Goal: Task Accomplishment & Management: Manage account settings

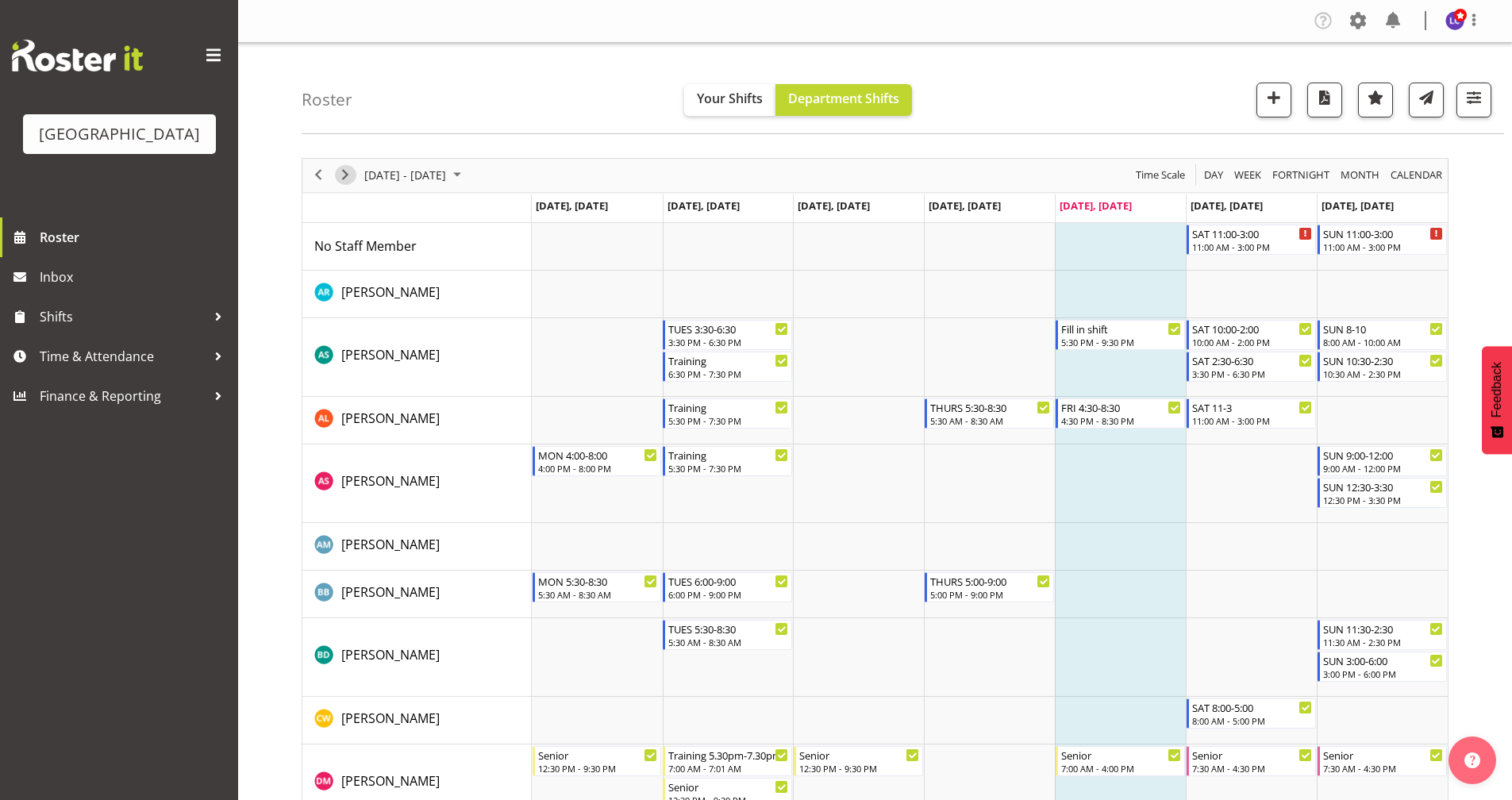
click at [341, 177] on span "Next" at bounding box center [346, 175] width 19 height 20
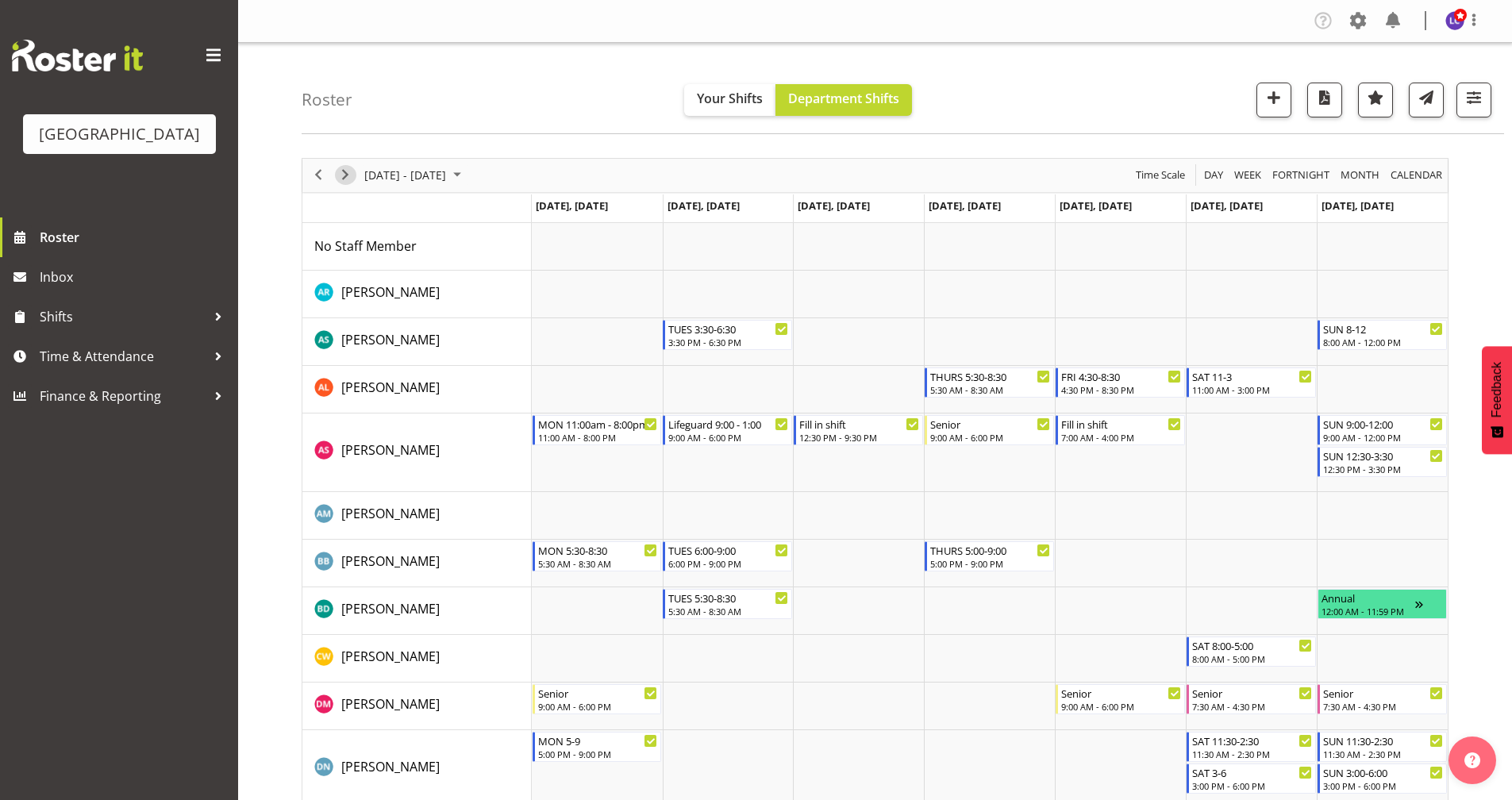
click at [346, 167] on span "Next" at bounding box center [346, 175] width 19 height 20
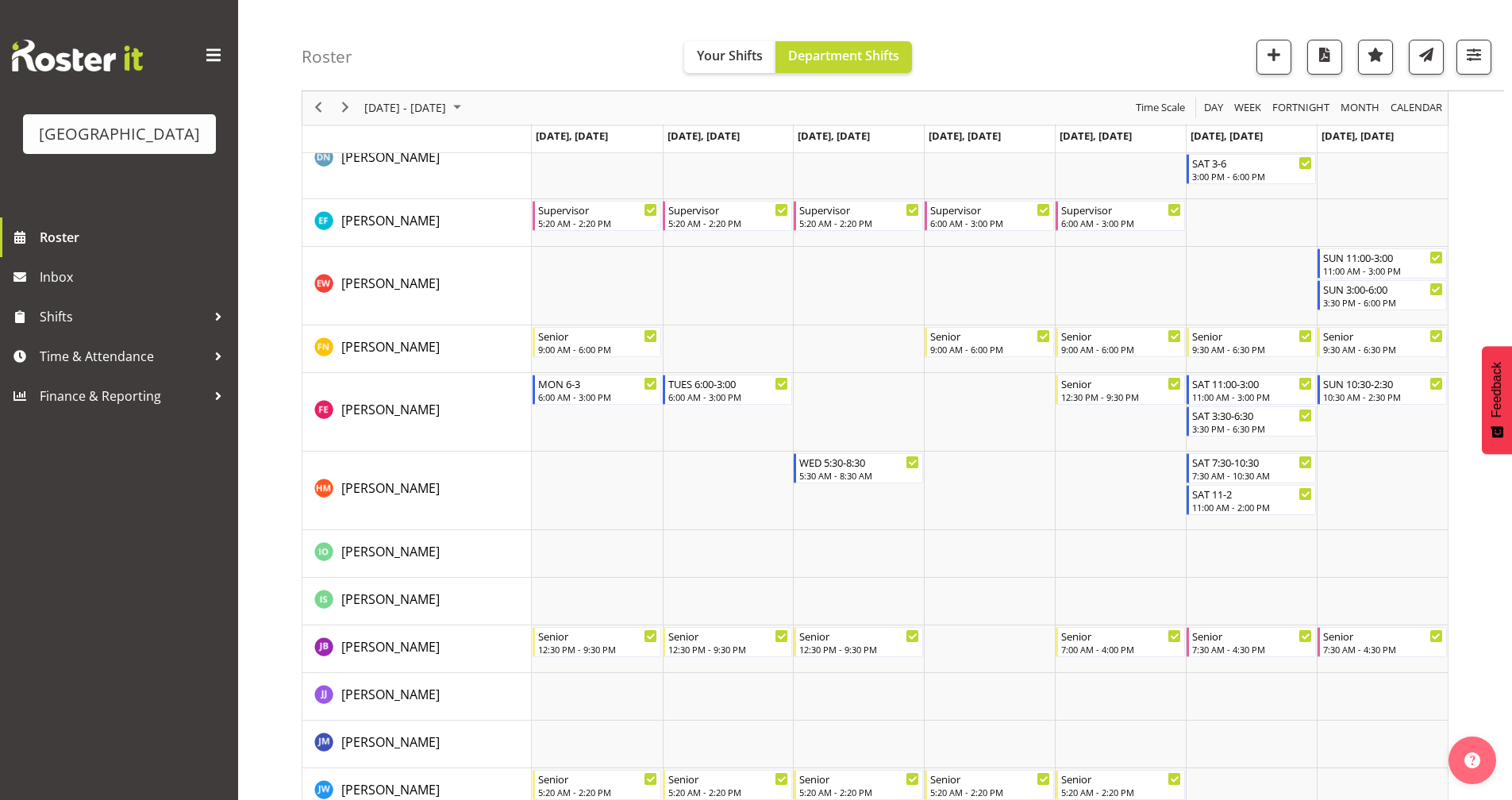
scroll to position [621, 0]
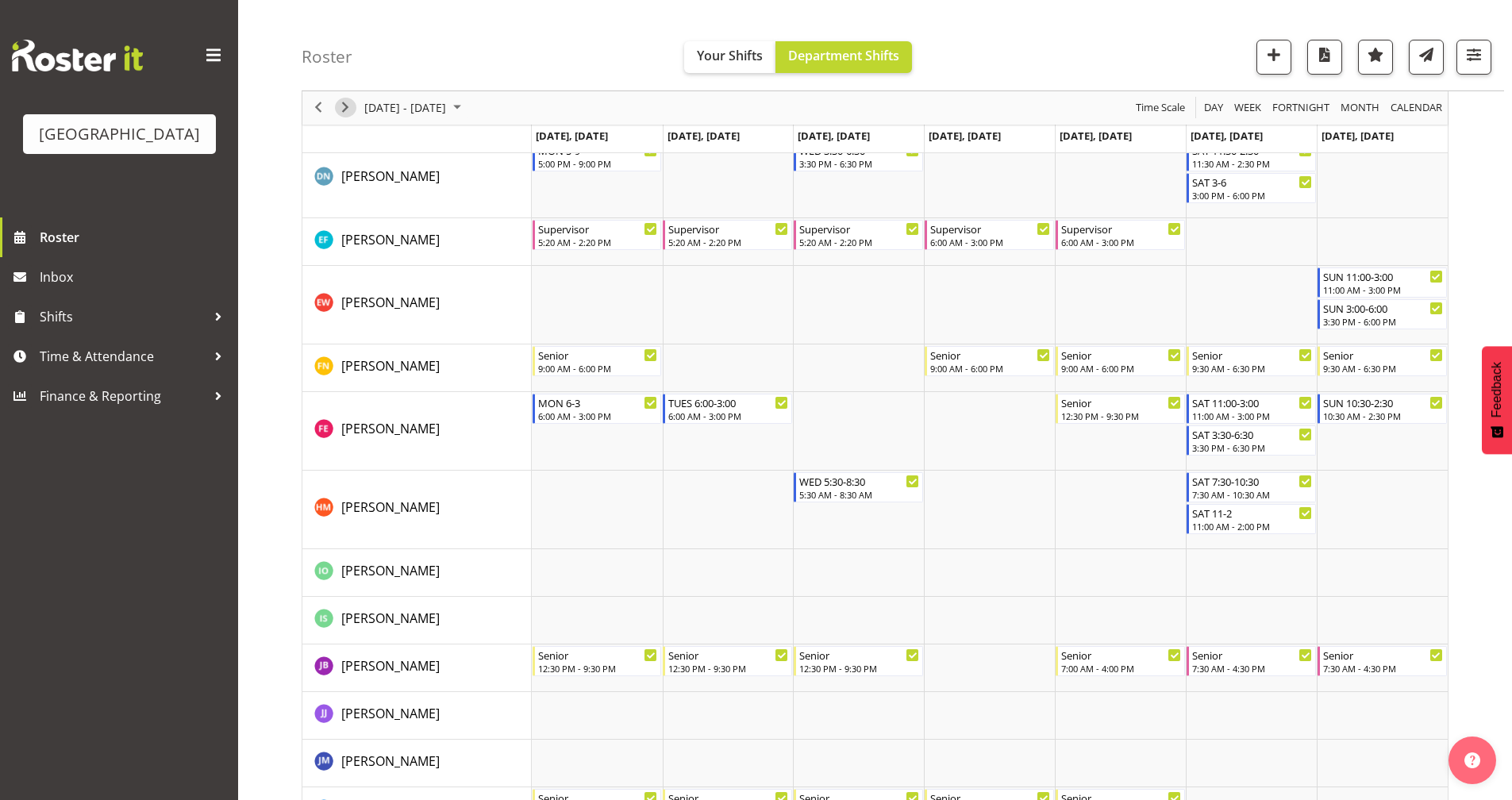
click at [337, 108] on span "Next" at bounding box center [346, 109] width 19 height 20
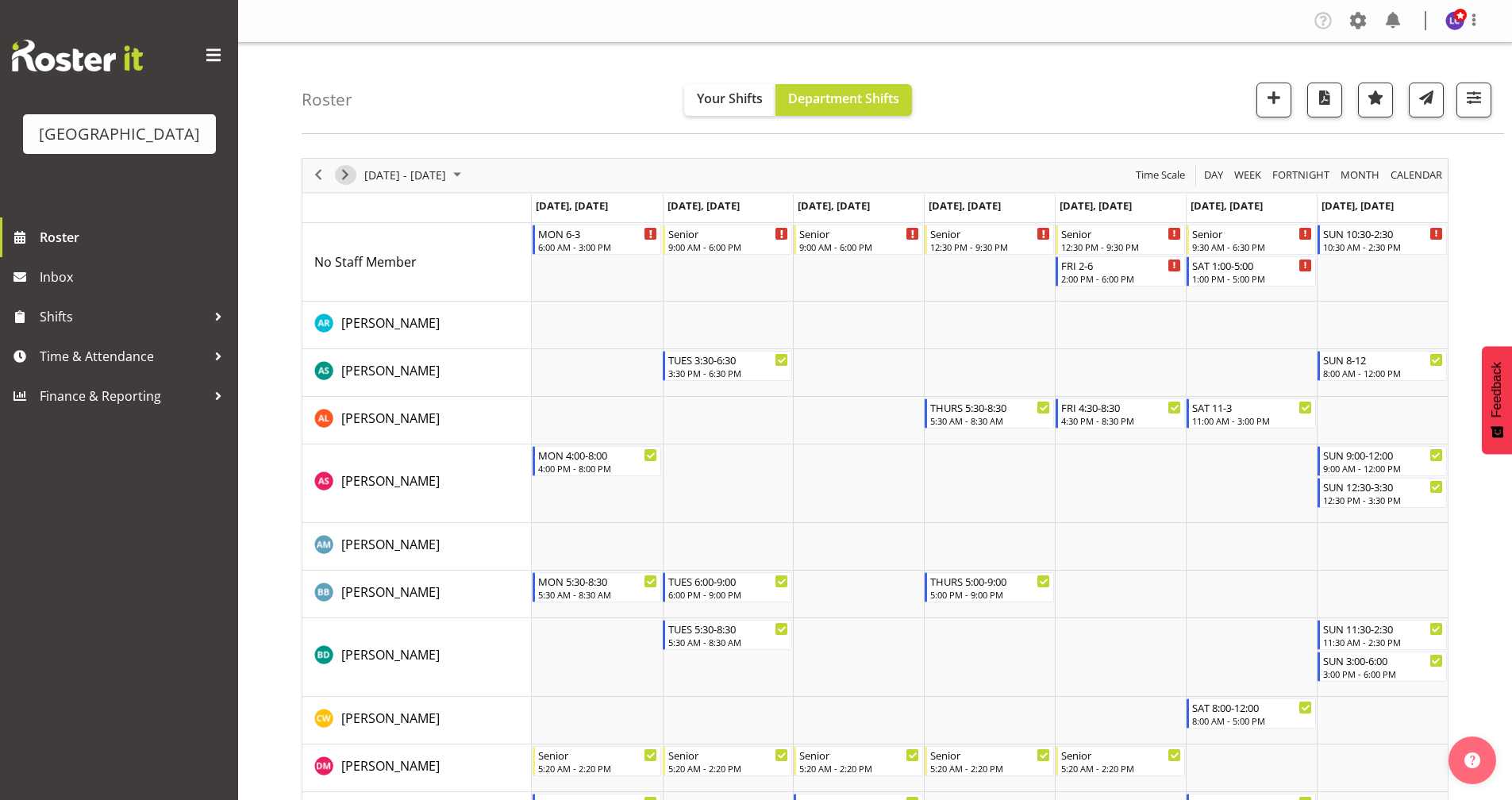
click at [346, 174] on span "Next" at bounding box center [346, 175] width 19 height 20
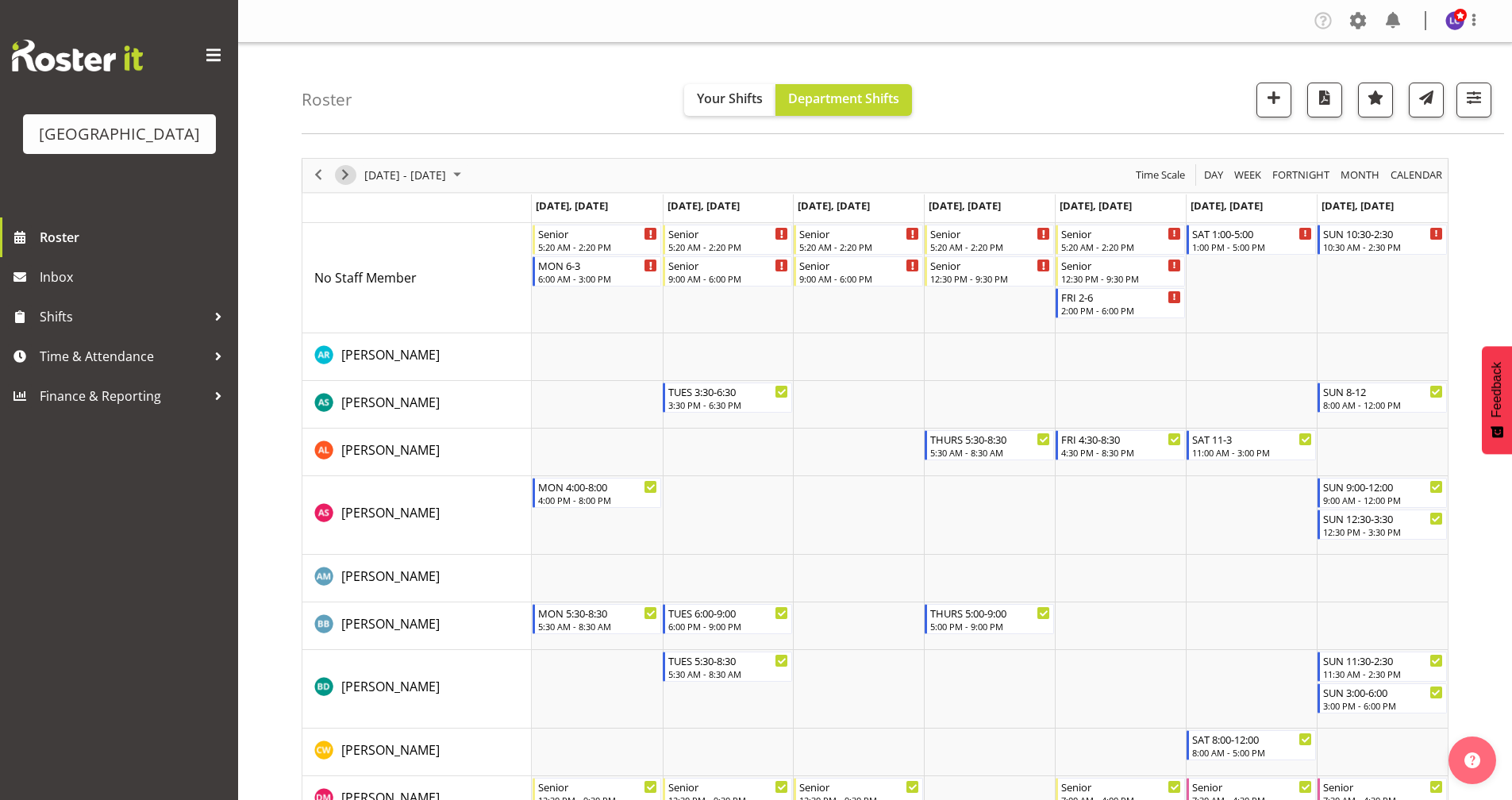
click at [348, 177] on span "Next" at bounding box center [346, 175] width 19 height 20
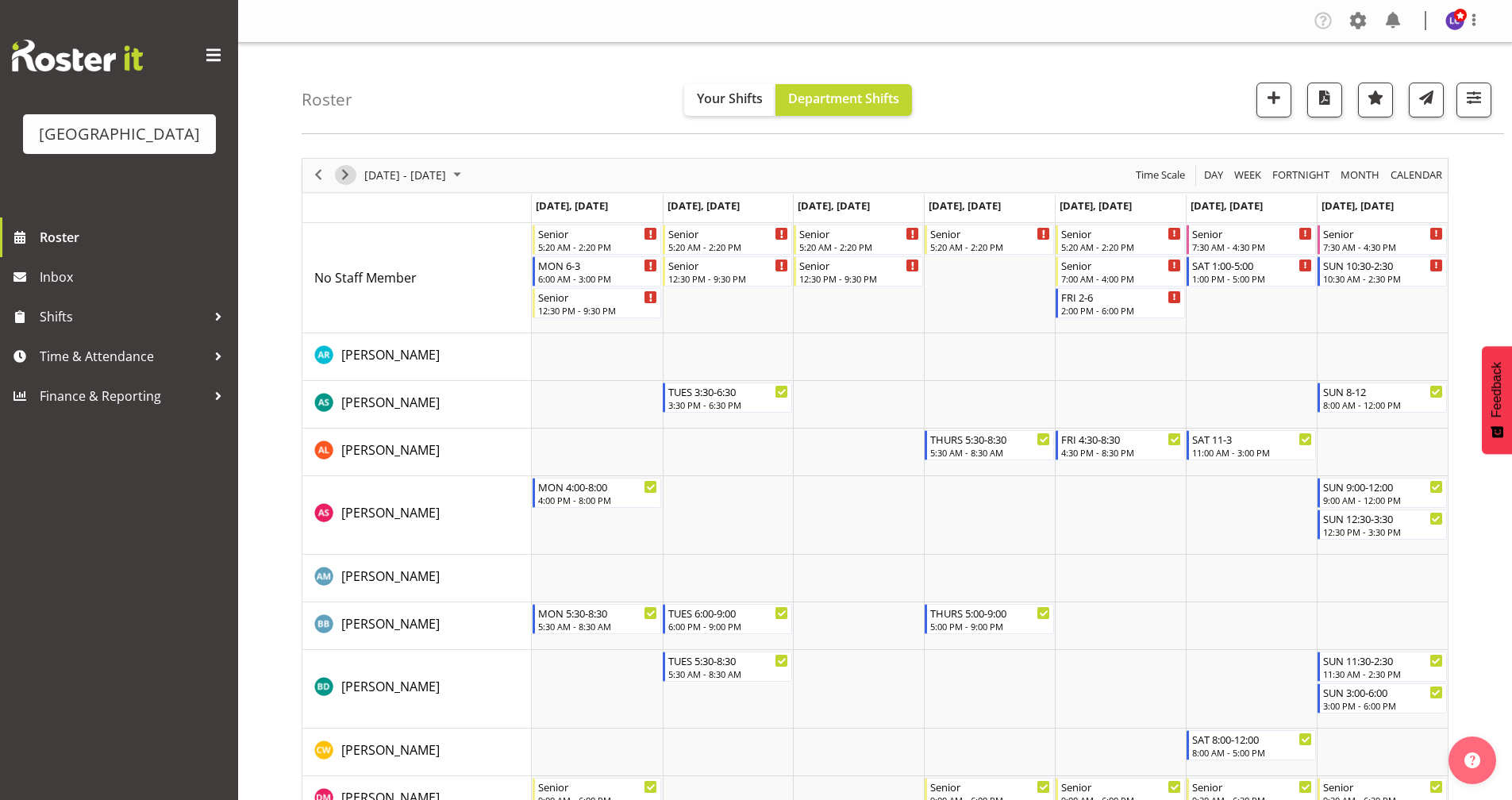
click at [342, 182] on span "Next" at bounding box center [346, 175] width 19 height 20
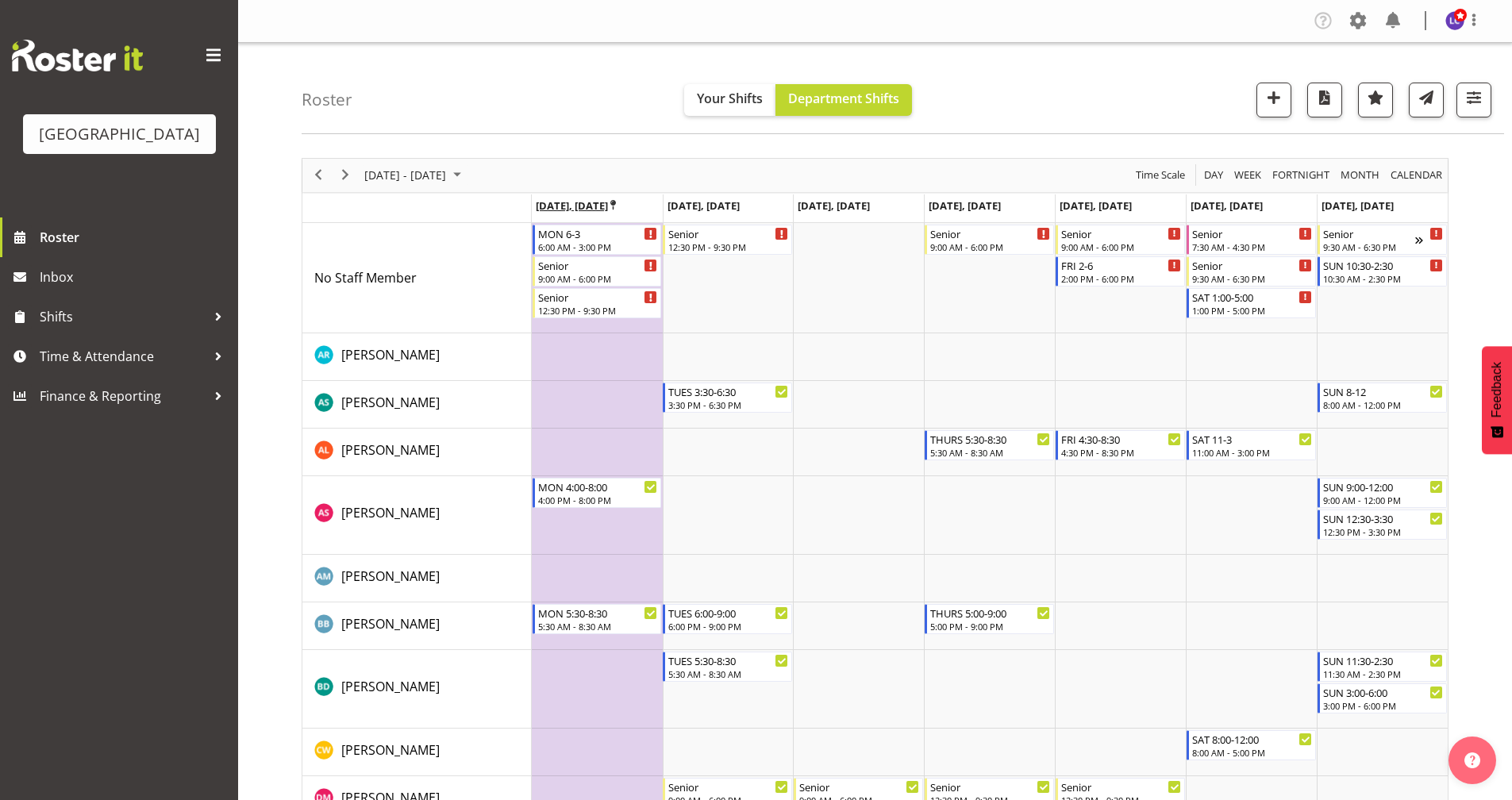
click at [616, 205] on icon "Timeline Week of September 26, 2025" at bounding box center [613, 205] width 6 height 11
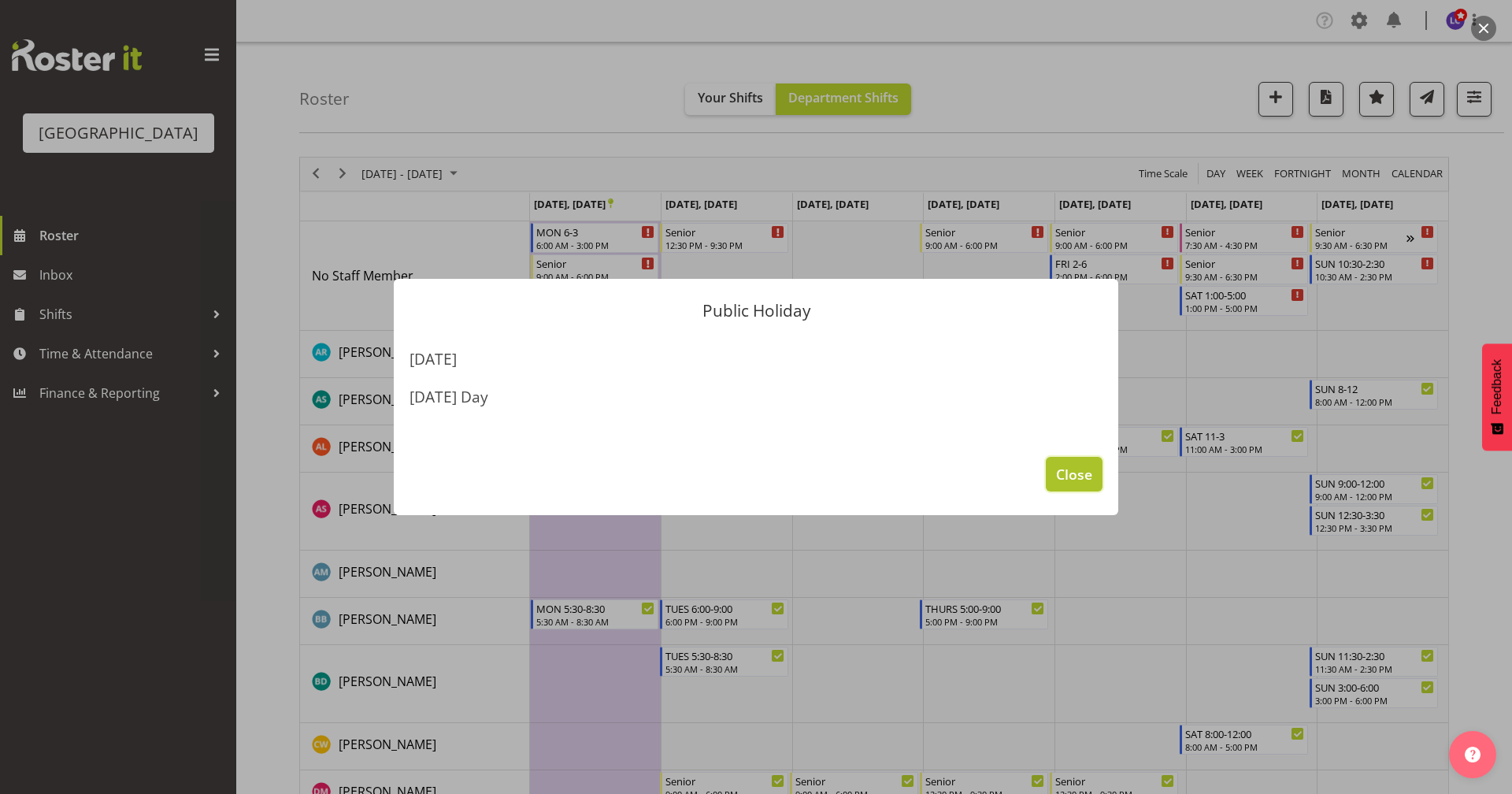
click at [1075, 475] on span "Close" at bounding box center [1075, 474] width 36 height 20
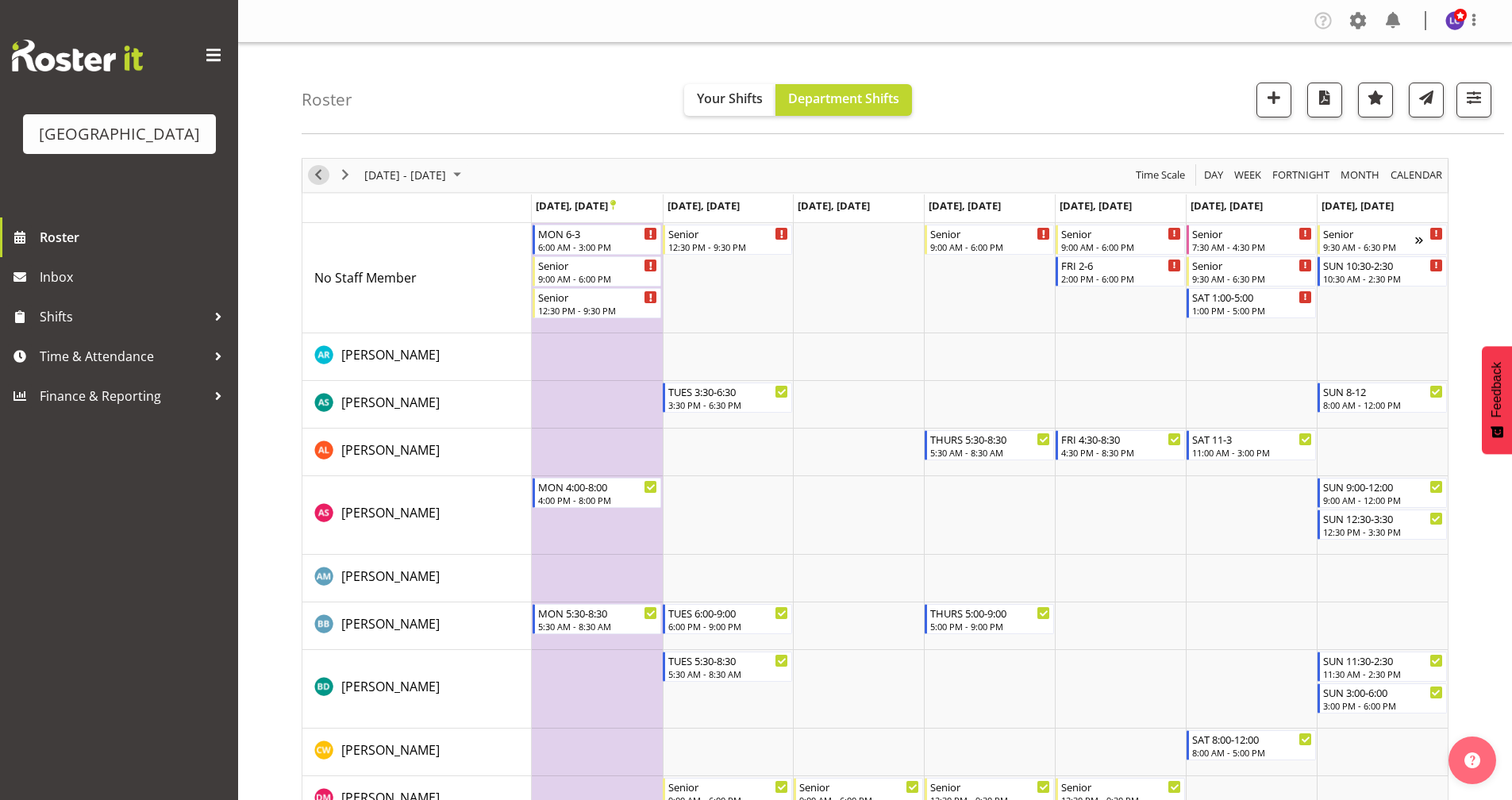
click at [318, 170] on span "Previous" at bounding box center [319, 175] width 19 height 20
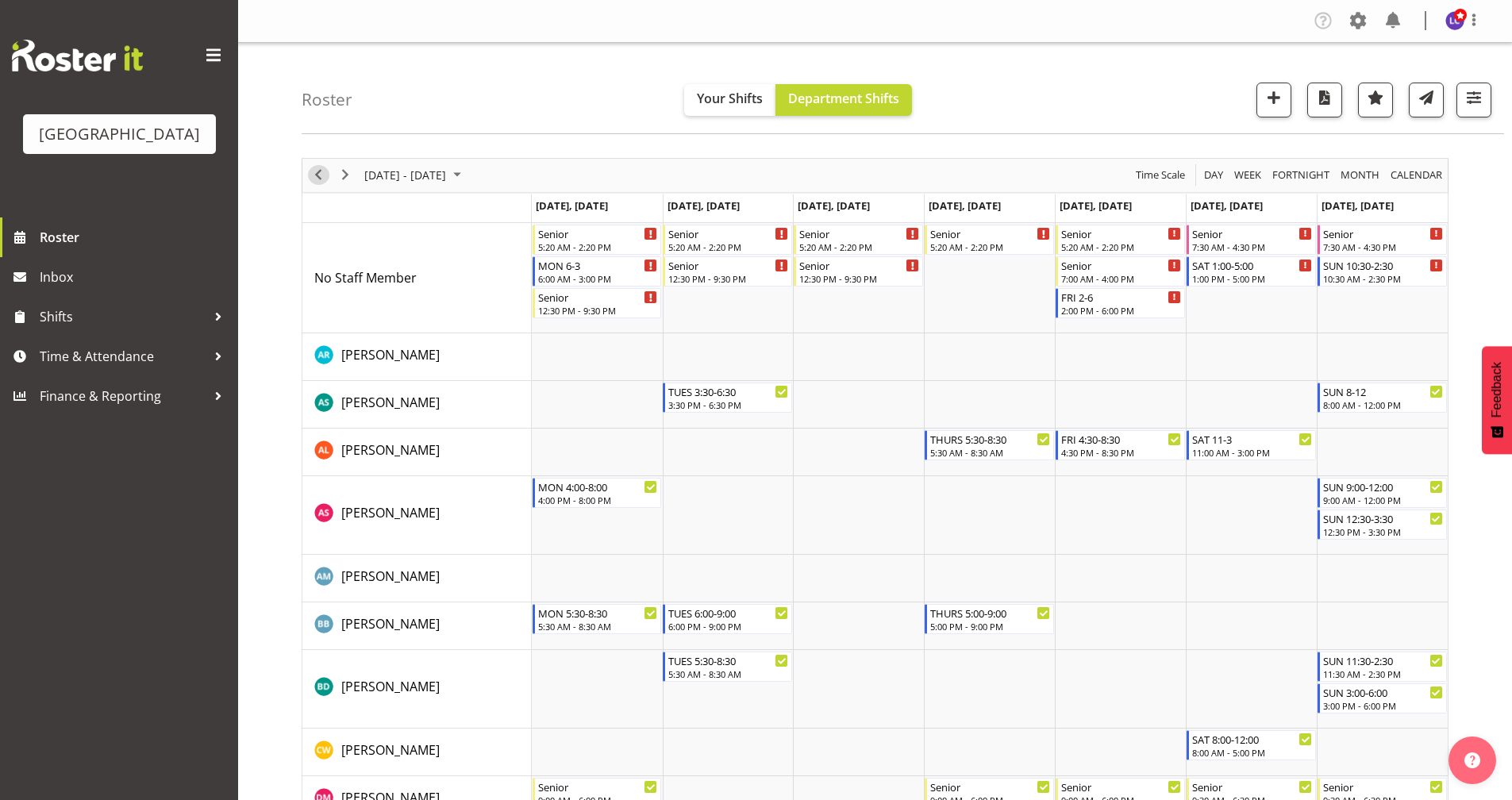
click at [322, 180] on span "Previous" at bounding box center [319, 175] width 19 height 20
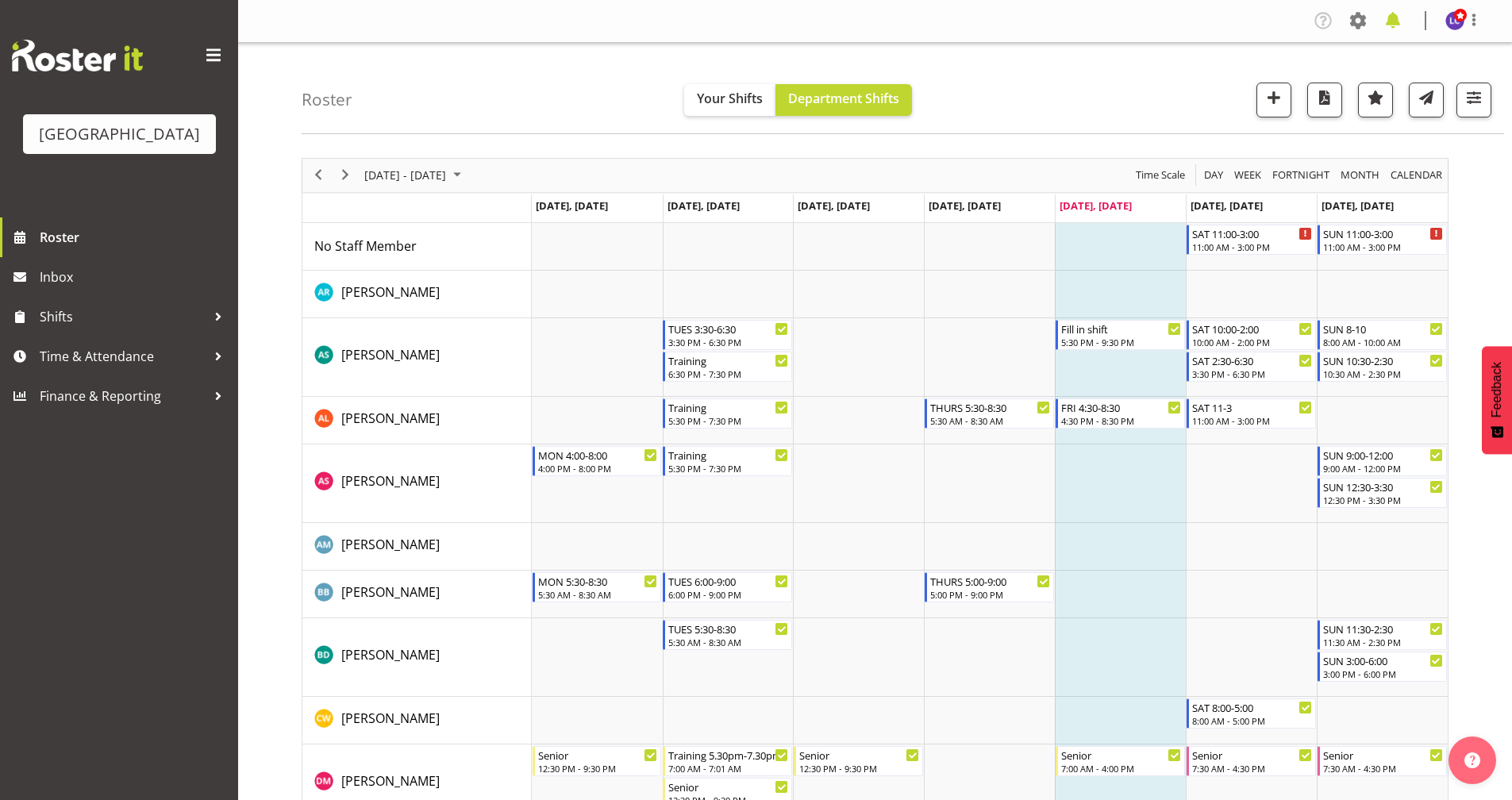
click at [1399, 26] on span at bounding box center [1393, 20] width 25 height 25
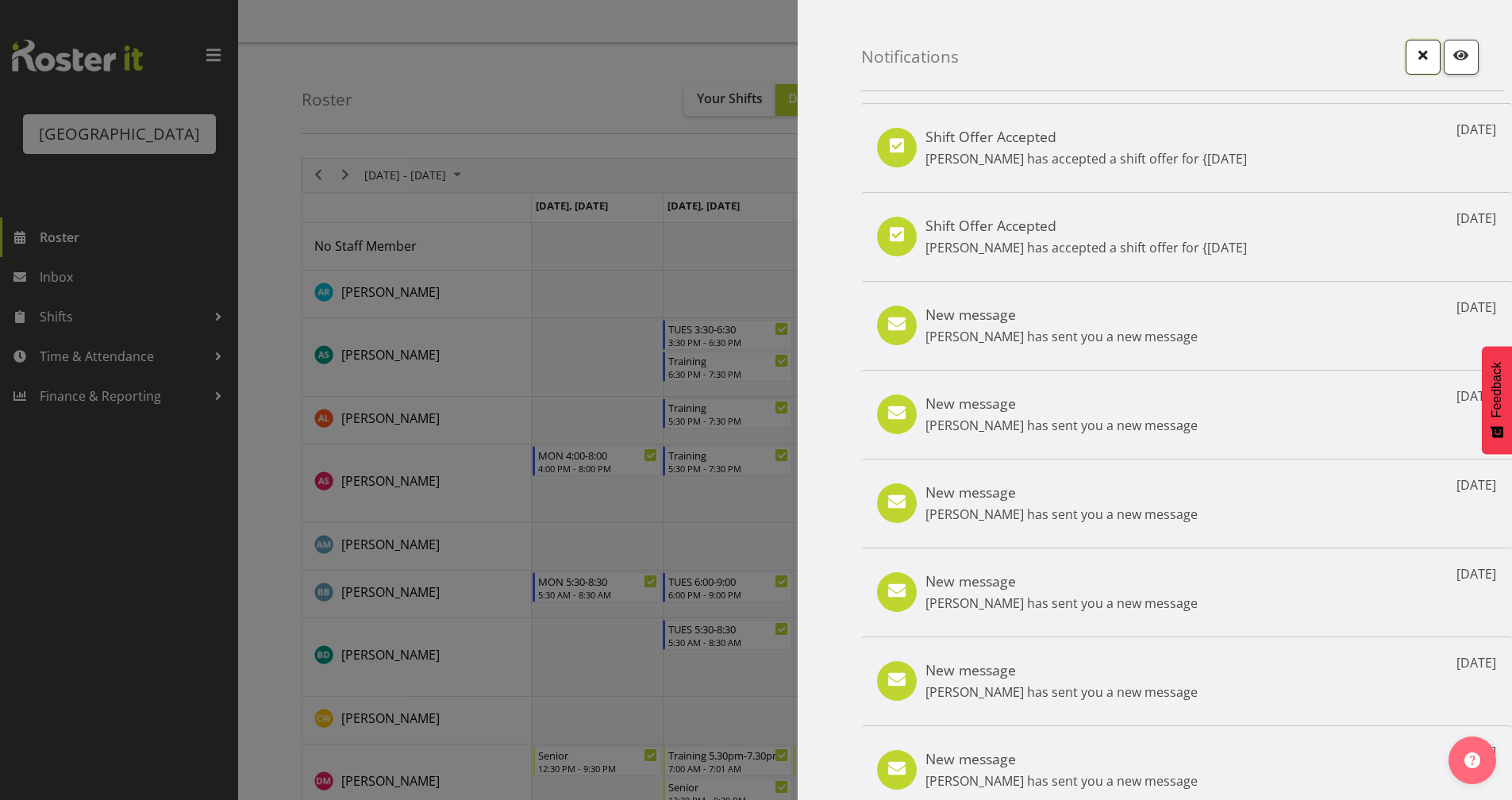
click at [1413, 59] on span "button" at bounding box center [1423, 54] width 20 height 20
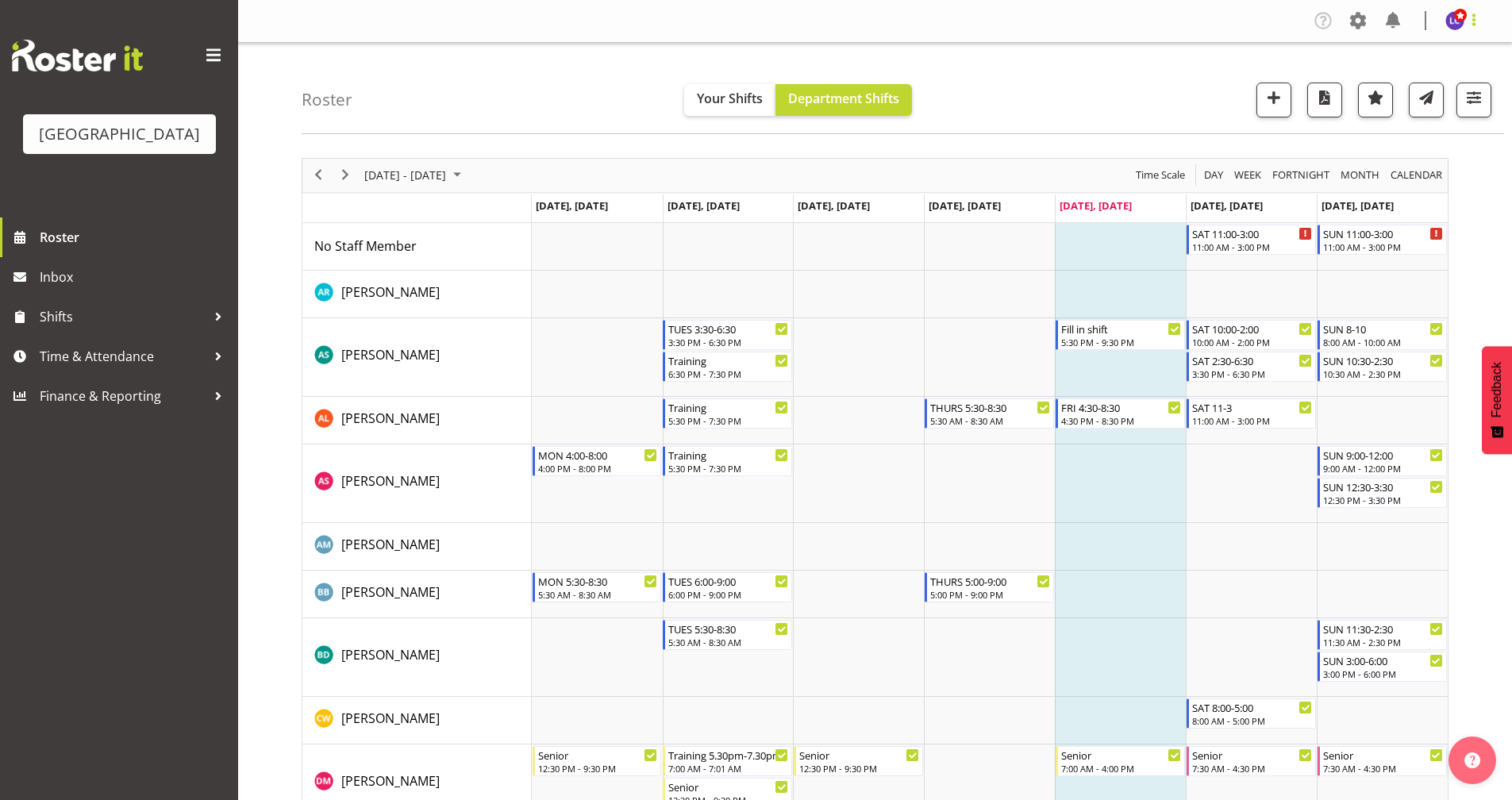
click at [1477, 20] on span at bounding box center [1474, 20] width 19 height 19
click at [1418, 58] on link "Profile" at bounding box center [1407, 55] width 153 height 29
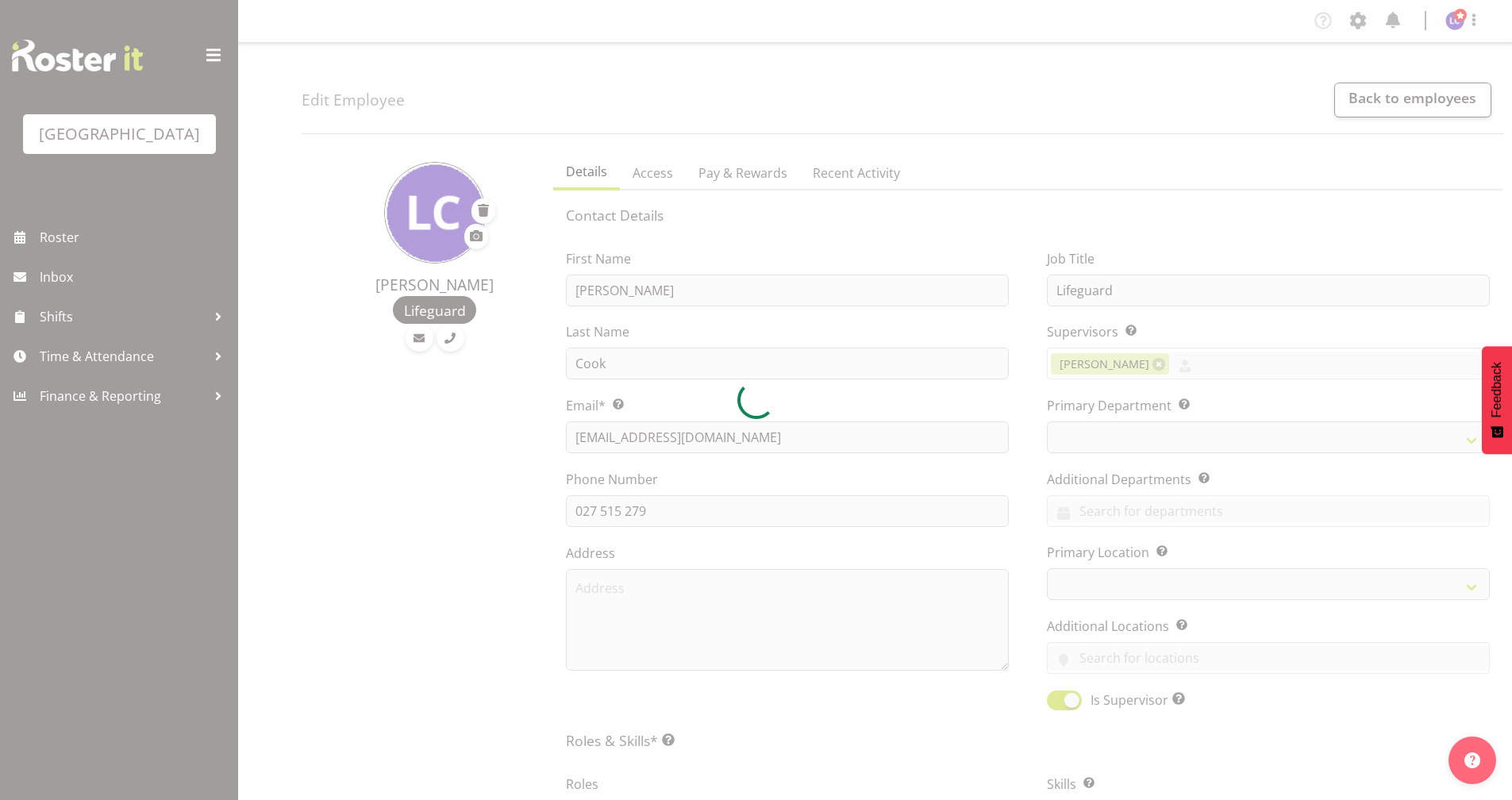
select select
select select "114"
click at [1354, 22] on div at bounding box center [756, 400] width 1512 height 800
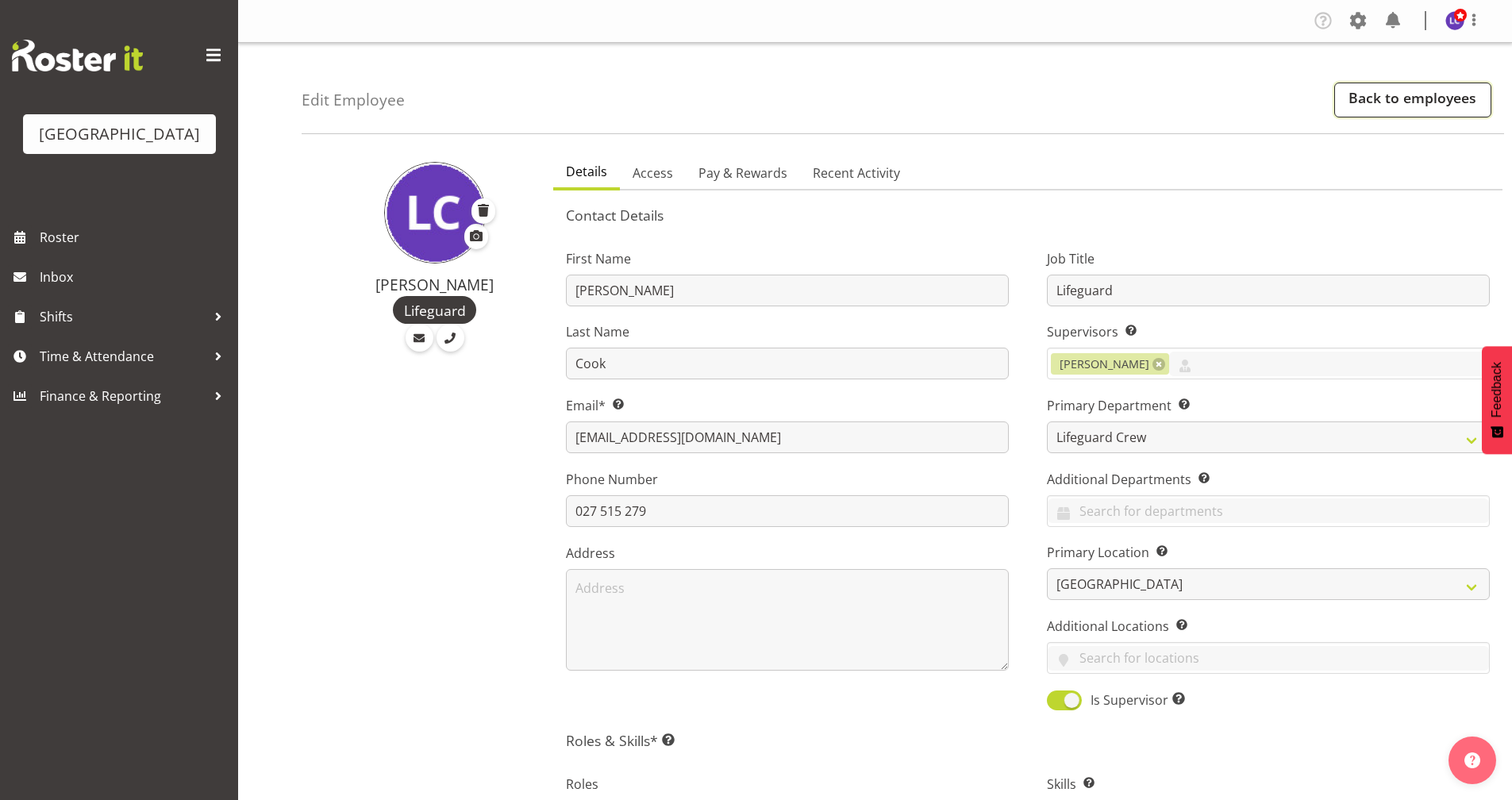
click at [1354, 103] on link "Back to employees" at bounding box center [1413, 100] width 157 height 35
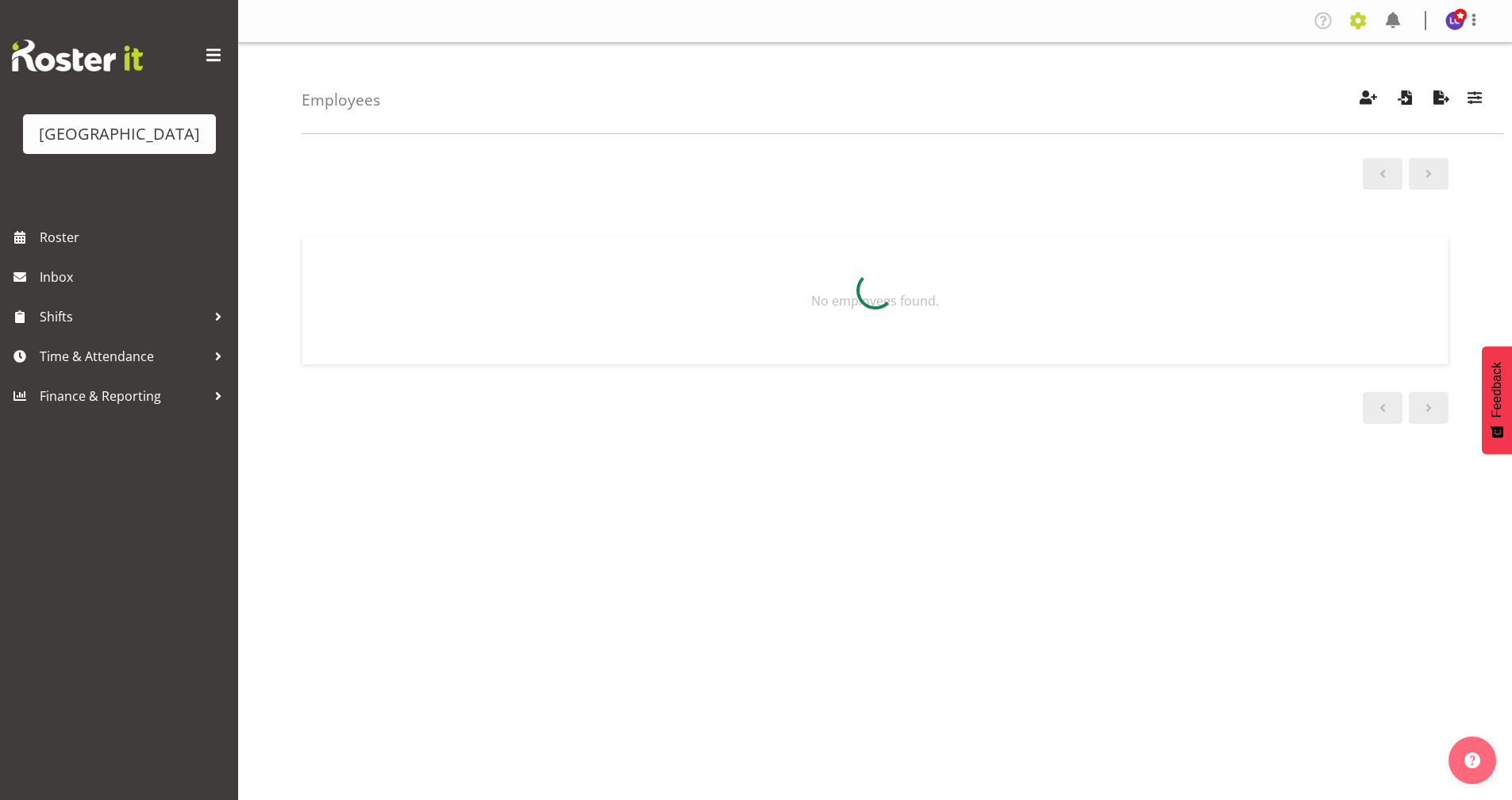
click at [1357, 23] on span at bounding box center [1357, 20] width 25 height 25
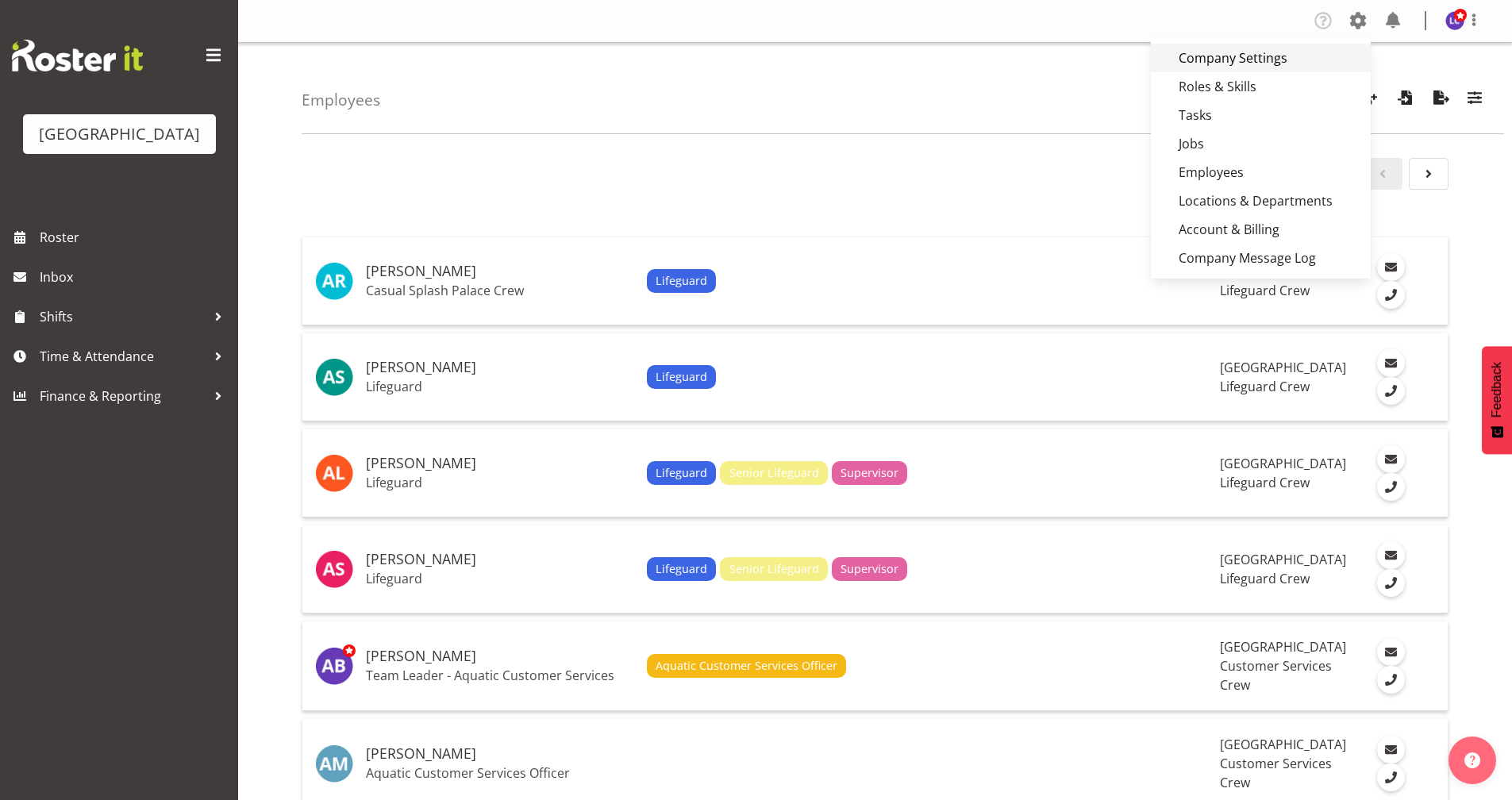
click at [1285, 61] on link "Company Settings" at bounding box center [1260, 58] width 220 height 29
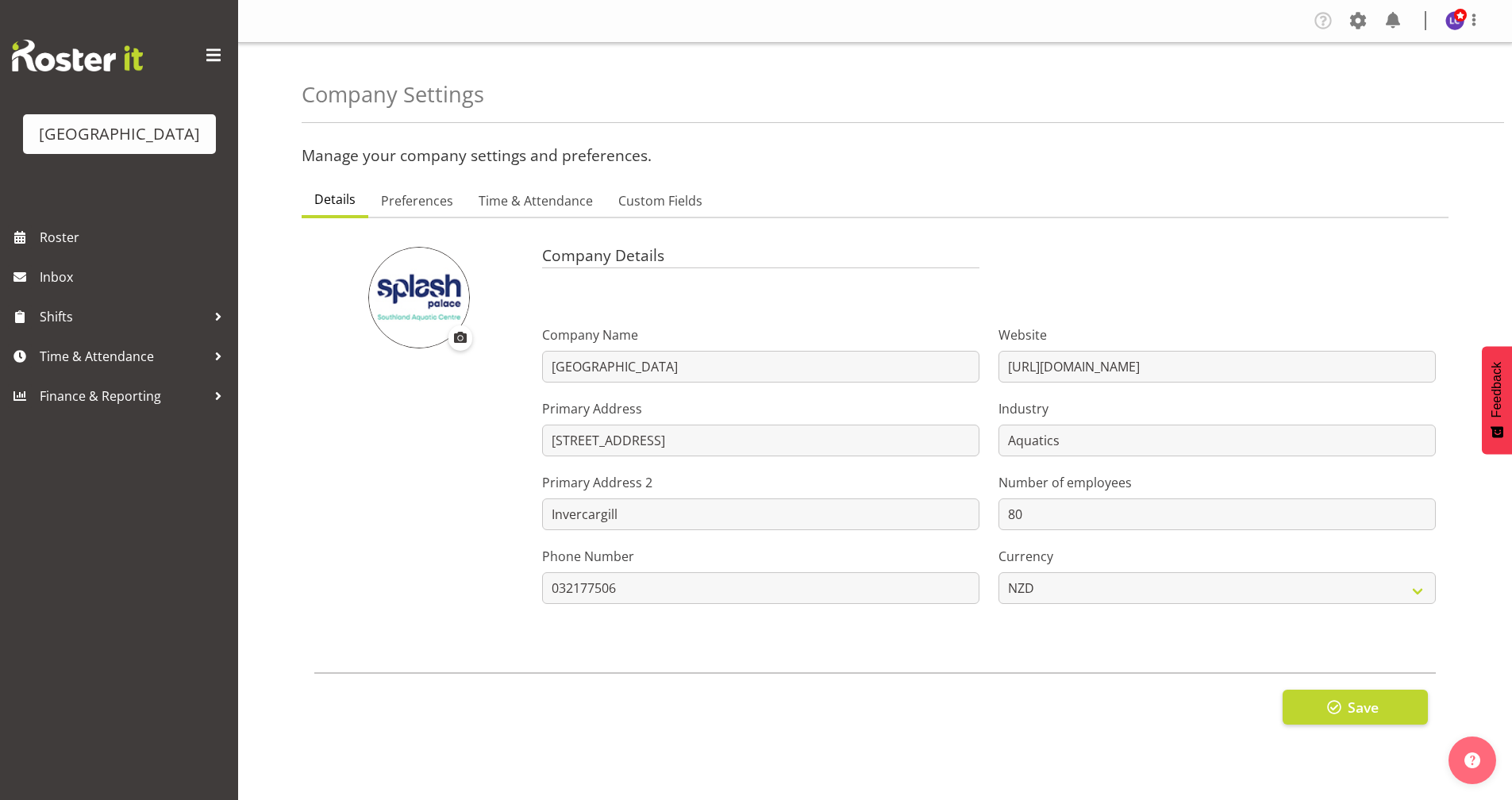
select select "[DATE]"
select select "1_day_before"
click at [405, 191] on link "Preferences" at bounding box center [418, 202] width 98 height 34
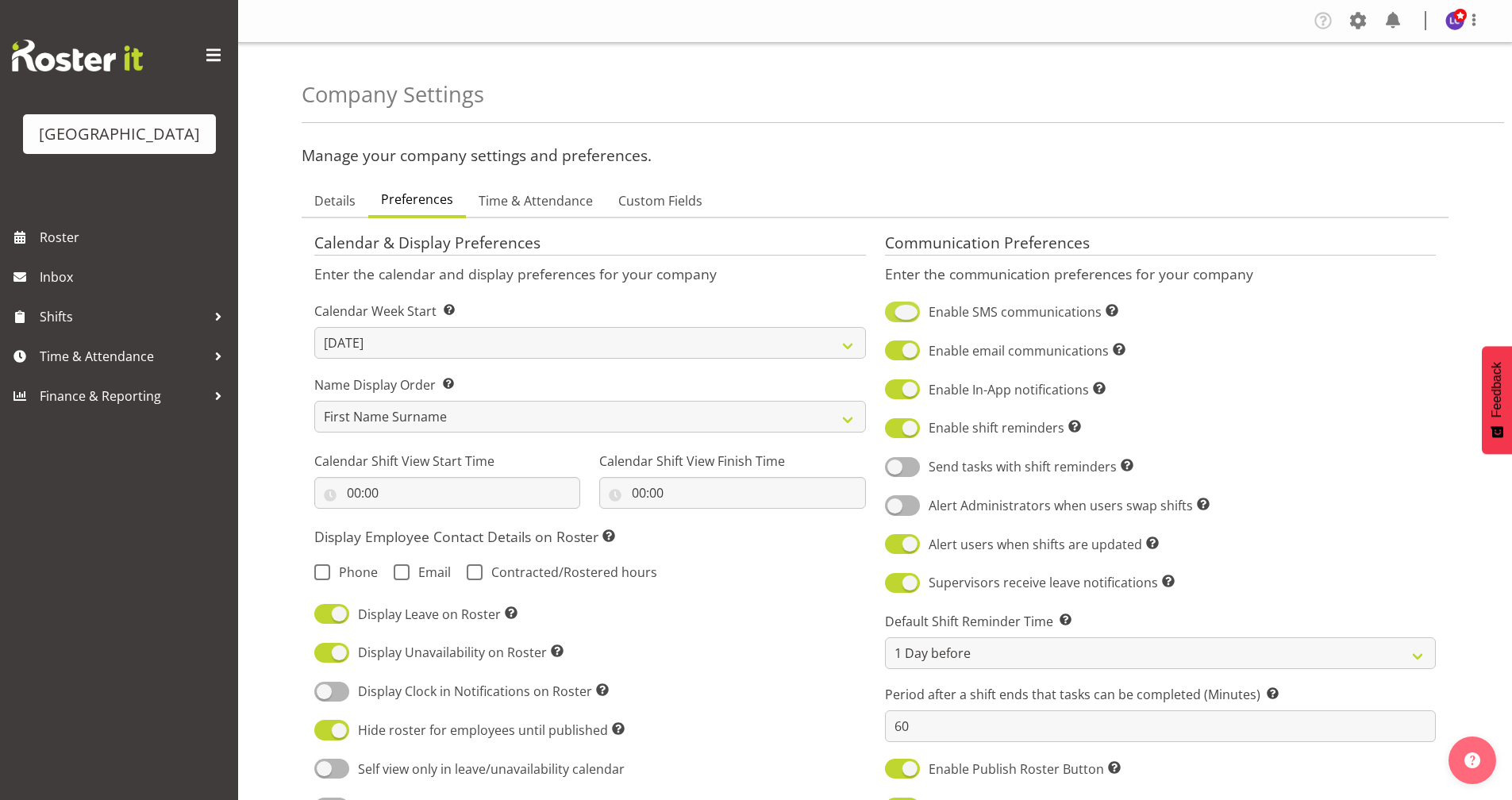
click at [885, 315] on span at bounding box center [902, 311] width 35 height 20
click at [885, 315] on input "Enable SMS communications Turn on or off SMS communications for your entire com…" at bounding box center [890, 312] width 11 height 11
checkbox input "false"
click at [888, 353] on span at bounding box center [902, 351] width 35 height 20
click at [888, 353] on input "Enable email communications Turn on or off email communications for your entire…" at bounding box center [890, 351] width 11 height 11
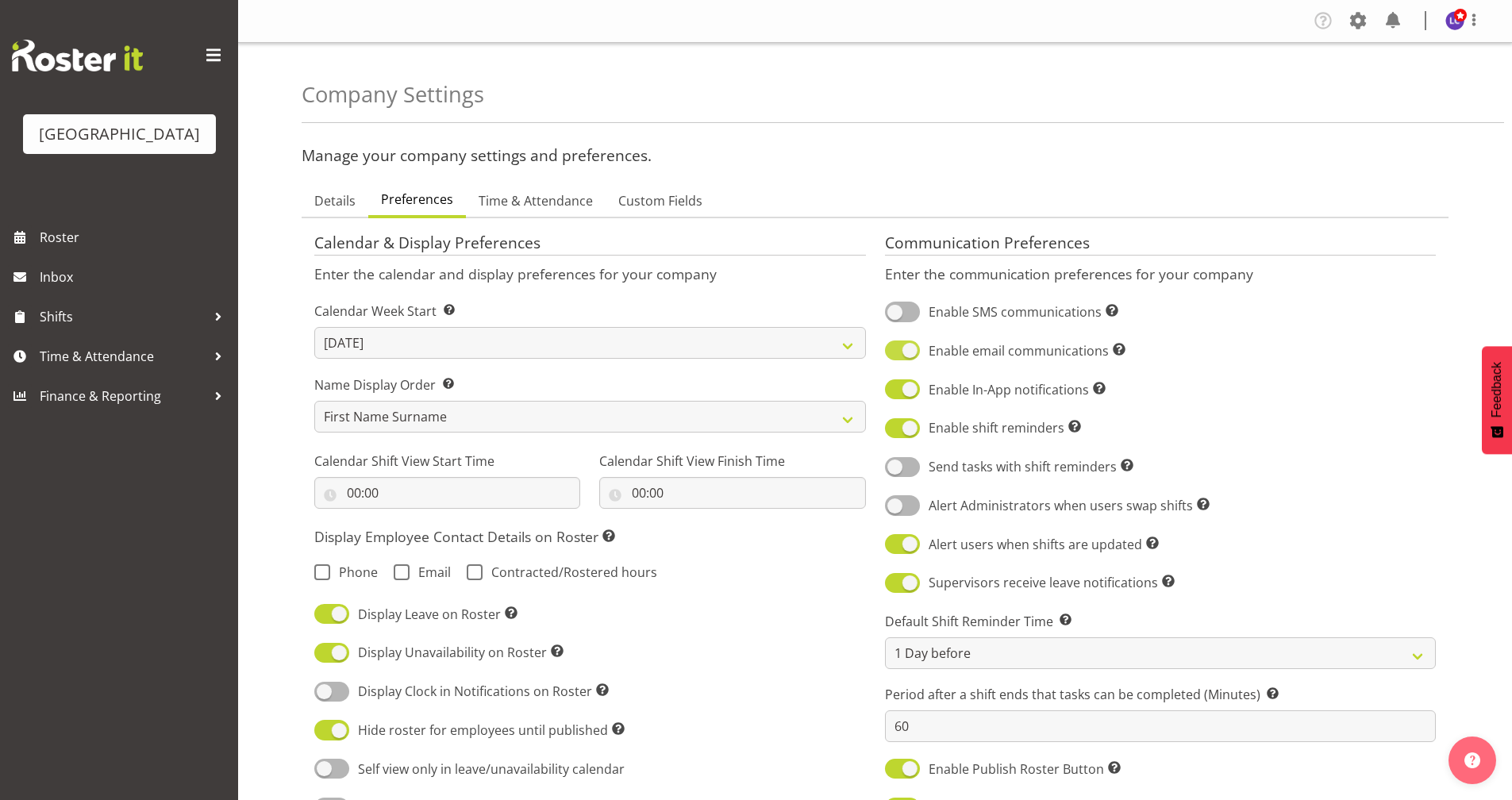
checkbox input "false"
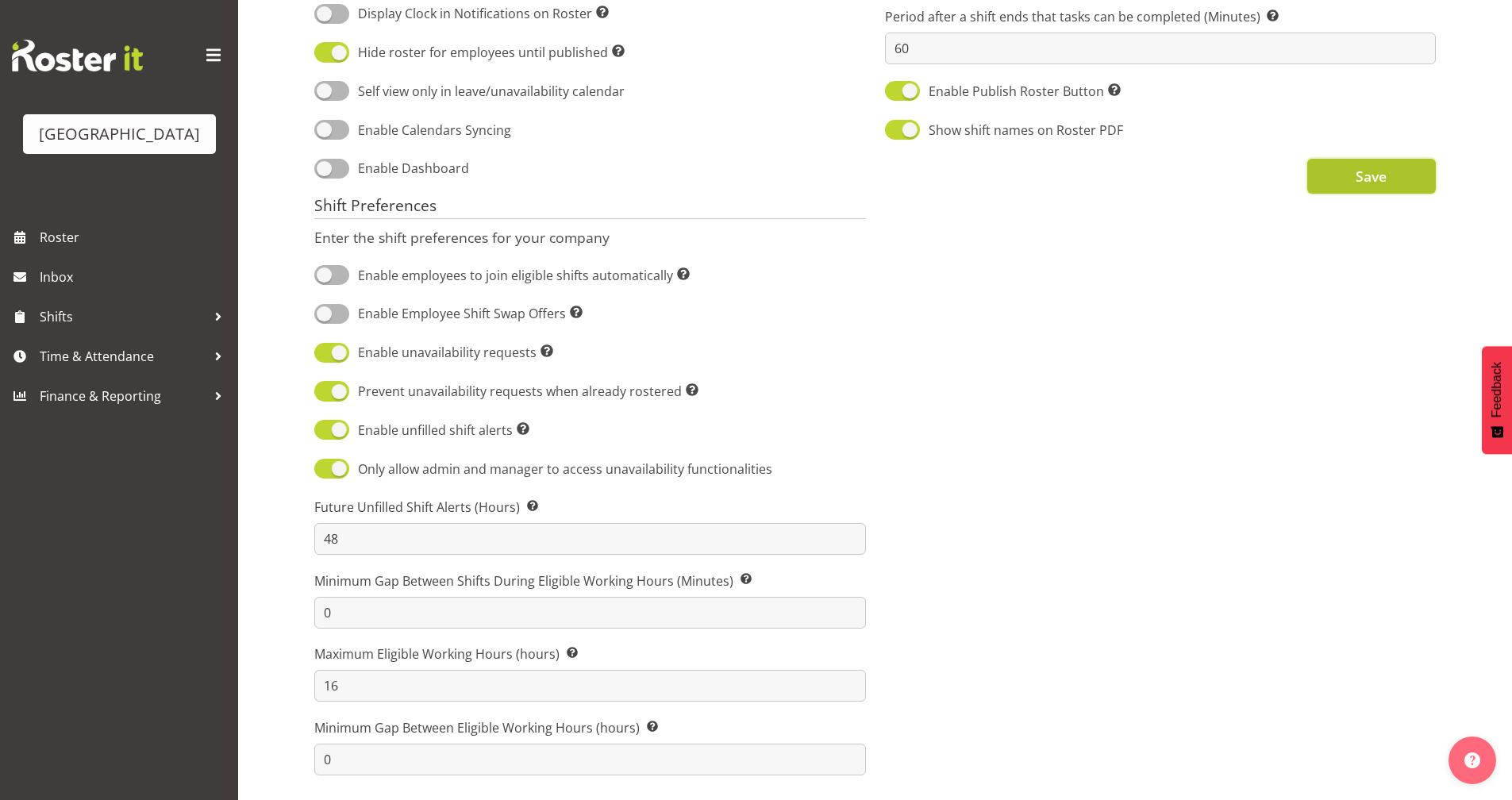
click at [1336, 163] on button "Save" at bounding box center [1372, 176] width 129 height 35
click at [1381, 166] on span "Save" at bounding box center [1371, 176] width 31 height 20
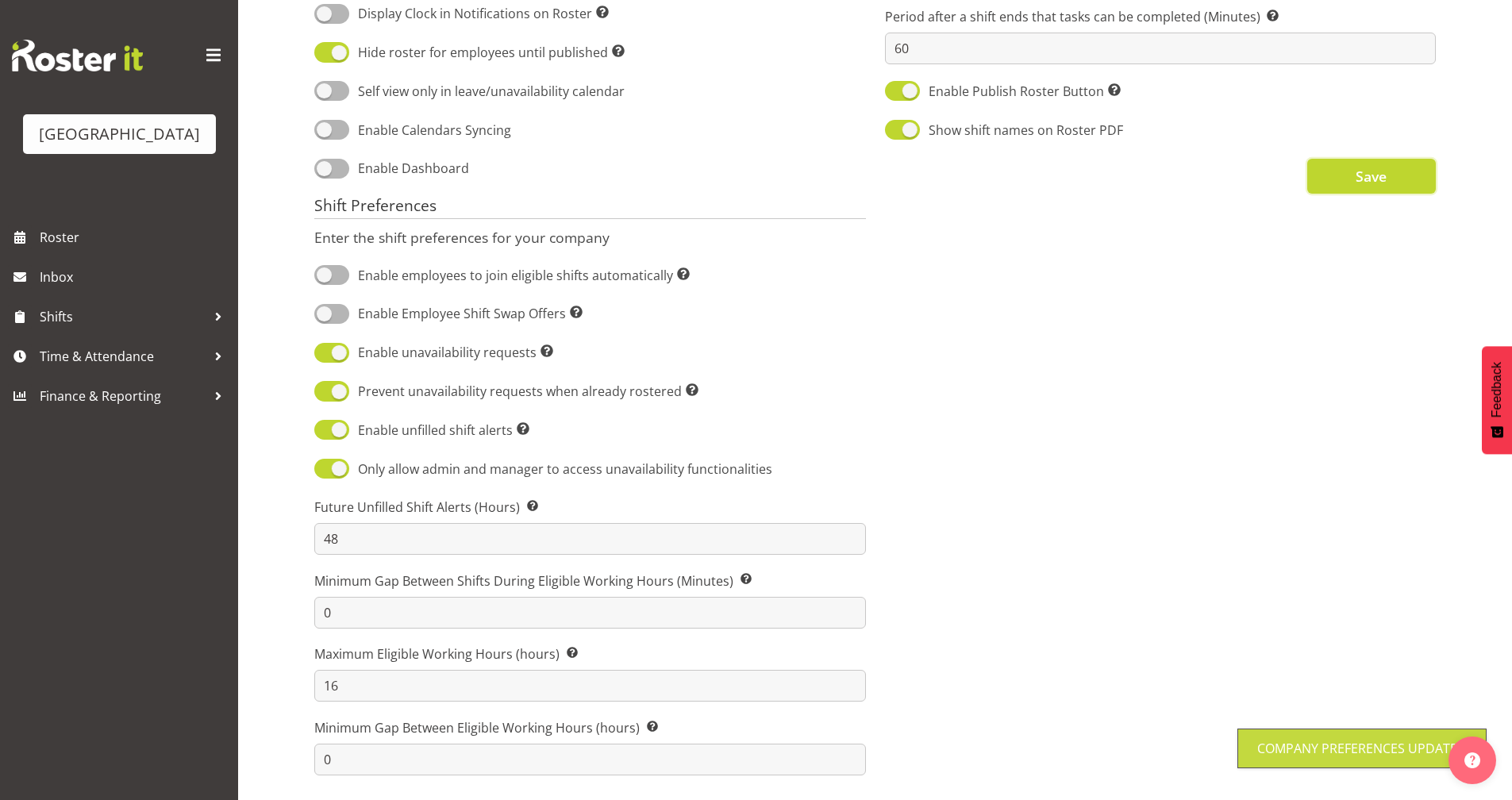
scroll to position [0, 0]
